Goal: Task Accomplishment & Management: Manage account settings

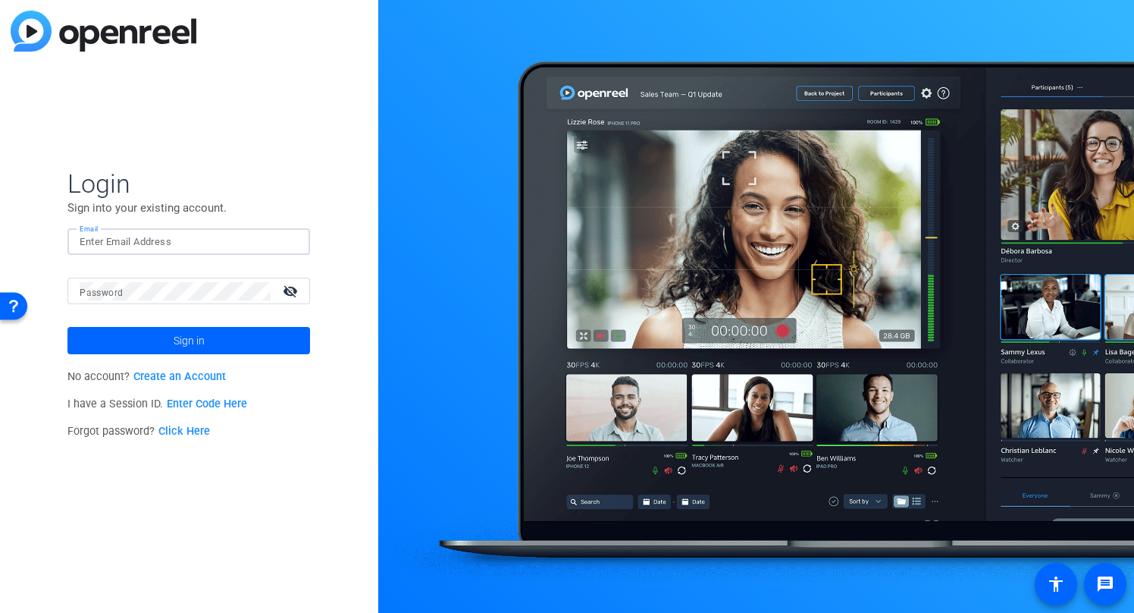
click at [148, 243] on input "Email" at bounding box center [189, 242] width 218 height 18
click at [106, 244] on input "Email" at bounding box center [189, 242] width 218 height 18
type input "[PERSON_NAME][EMAIL_ADDRESS][DOMAIN_NAME]"
click at [290, 287] on mat-icon "visibility_off" at bounding box center [292, 291] width 36 height 22
